Goal: Information Seeking & Learning: Understand process/instructions

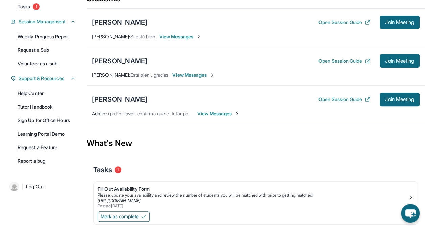
scroll to position [91, 0]
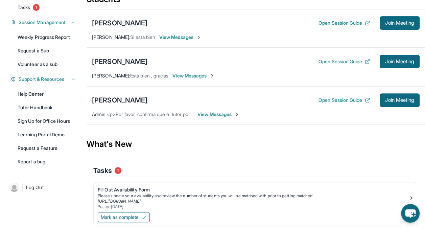
click at [213, 118] on span "View Messages" at bounding box center [218, 114] width 42 height 7
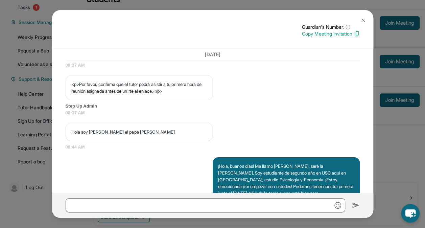
scroll to position [493, 0]
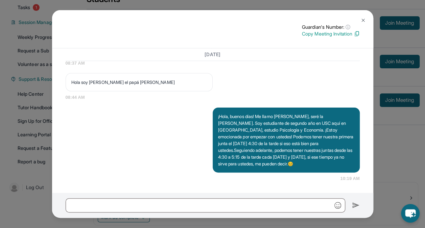
drag, startPoint x: 324, startPoint y: 164, endPoint x: 211, endPoint y: 110, distance: 125.5
click at [213, 110] on div "¡Hola, buenos días! Me llamo [PERSON_NAME], seré la [PERSON_NAME]. Soy estudian…" at bounding box center [286, 139] width 147 height 65
copy p "¡Hola, buenos días! Me llamo [PERSON_NAME], seré la [PERSON_NAME]. Soy estudian…"
click at [360, 21] on button at bounding box center [363, 21] width 14 height 14
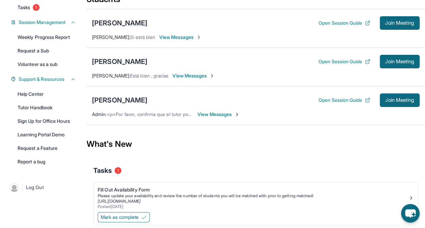
click at [222, 118] on span "View Messages" at bounding box center [218, 114] width 42 height 7
click at [222, 118] on div "[PERSON_NAME] Open Session Guide Join Meeting Admin : <p>Por favor, confirma qu…" at bounding box center [256, 105] width 338 height 39
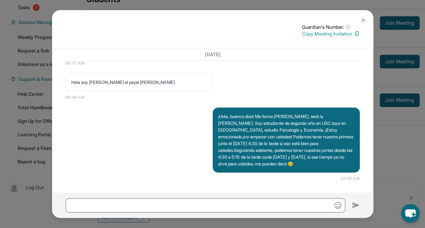
click at [364, 19] on img at bounding box center [362, 20] width 5 height 5
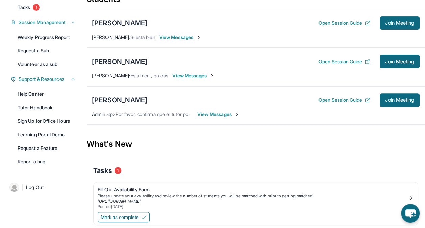
click at [208, 77] on span "View Messages" at bounding box center [193, 75] width 42 height 7
click at [208, 77] on div "[PERSON_NAME] Open Session Guide Join Meeting [PERSON_NAME] : Está bien , graci…" at bounding box center [256, 67] width 338 height 39
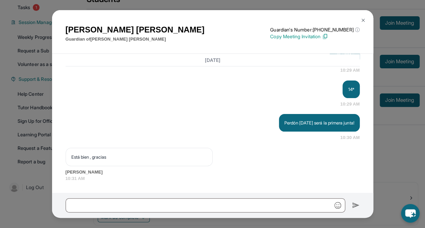
scroll to position [647, 0]
click at [359, 24] on button at bounding box center [363, 21] width 14 height 14
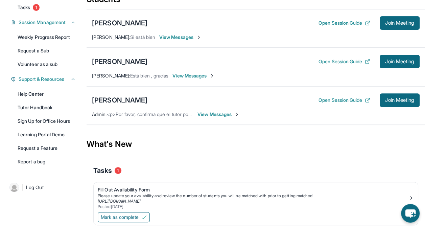
click at [188, 41] on span "View Messages" at bounding box center [180, 37] width 42 height 7
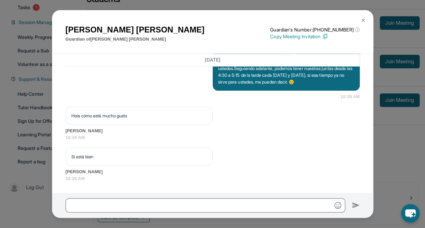
scroll to position [553, 0]
click at [362, 20] on img at bounding box center [362, 20] width 5 height 5
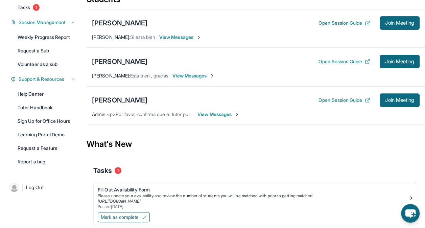
click at [224, 115] on span "View Messages" at bounding box center [218, 114] width 42 height 7
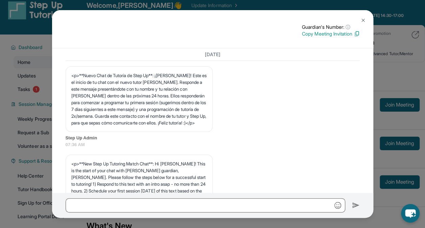
scroll to position [8, 0]
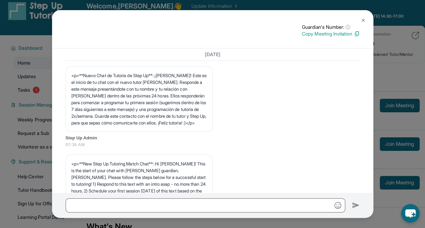
click at [363, 16] on button at bounding box center [363, 21] width 14 height 14
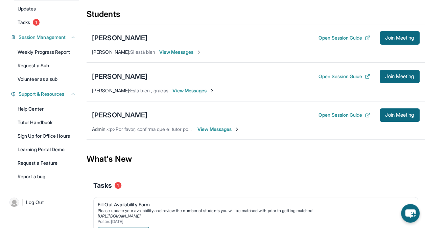
scroll to position [82, 0]
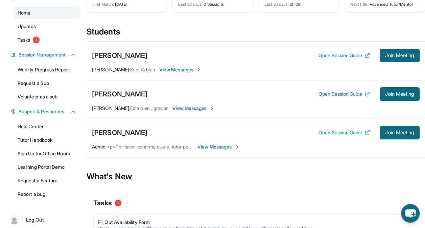
scroll to position [61, 0]
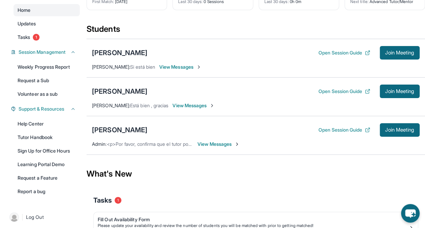
click at [222, 147] on span "View Messages" at bounding box center [218, 144] width 42 height 7
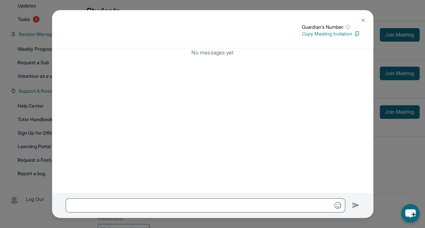
scroll to position [79, 0]
click at [364, 19] on img at bounding box center [362, 20] width 5 height 5
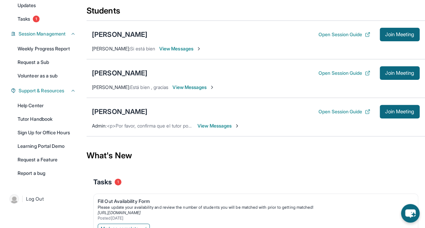
click at [225, 129] on span "View Messages" at bounding box center [218, 125] width 42 height 7
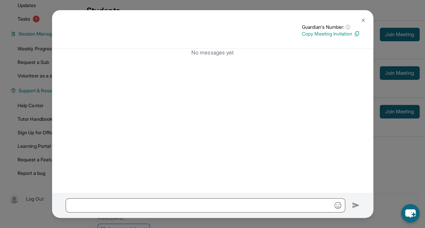
click at [363, 20] on img at bounding box center [362, 20] width 5 height 5
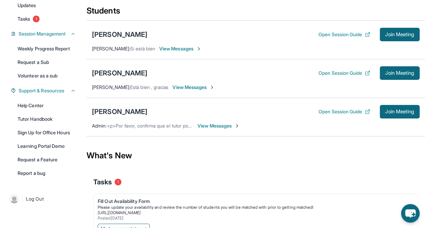
click at [52, 123] on link "Tutor Handbook" at bounding box center [47, 119] width 66 height 12
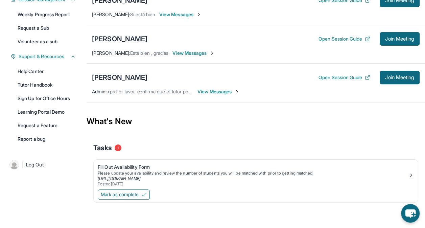
scroll to position [114, 0]
click at [192, 56] on span "View Messages" at bounding box center [193, 52] width 42 height 7
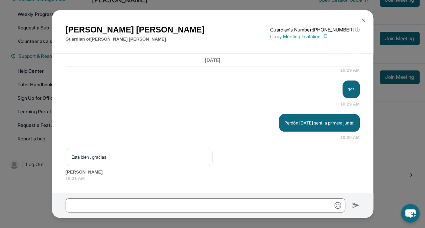
scroll to position [647, 0]
click at [361, 18] on img at bounding box center [362, 20] width 5 height 5
